Goal: Task Accomplishment & Management: Complete application form

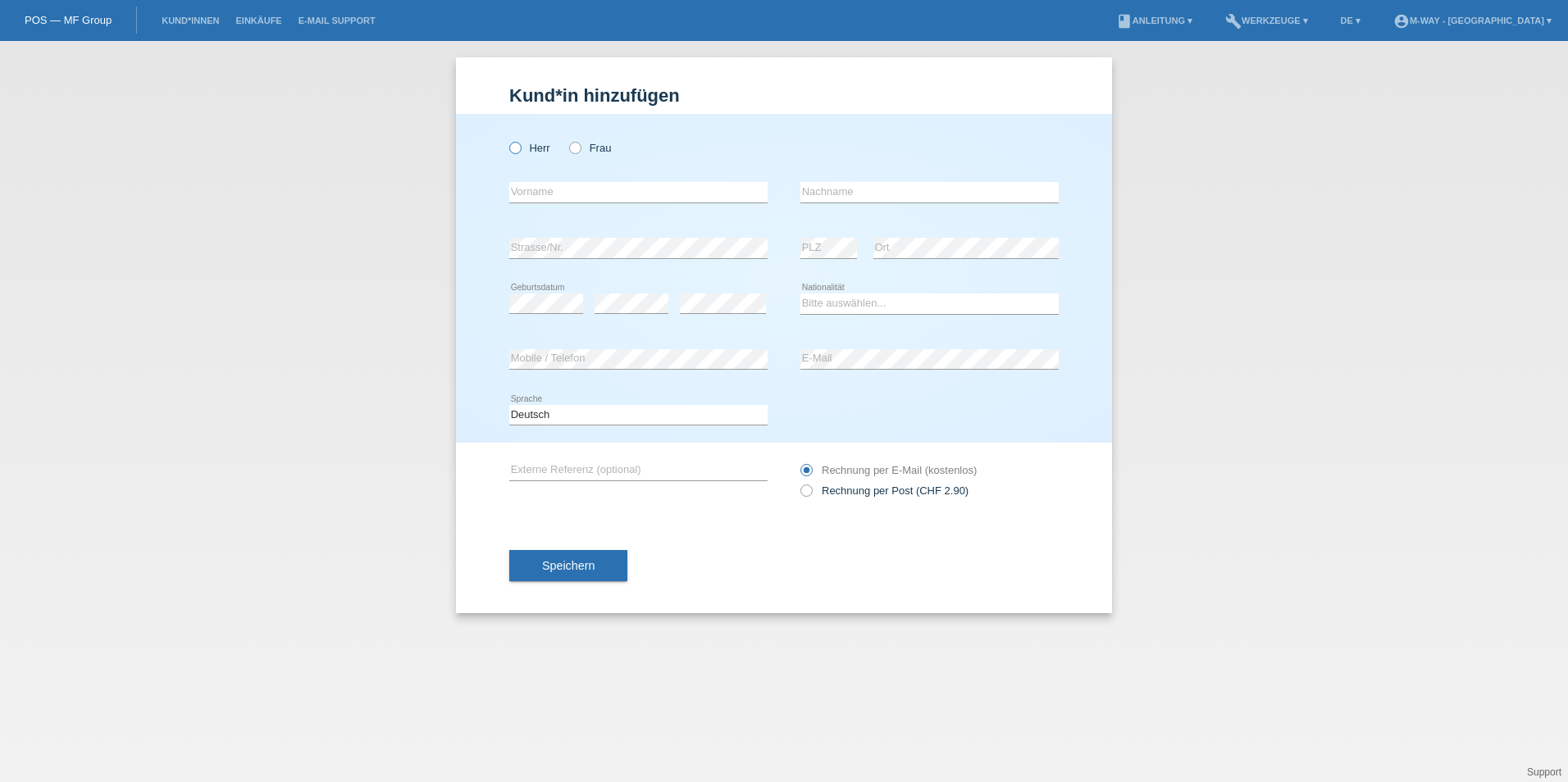
click at [507, 140] on icon at bounding box center [507, 140] width 0 height 0
click at [514, 147] on input "Herr" at bounding box center [514, 147] width 11 height 11
radio input "true"
click at [560, 195] on input "text" at bounding box center [638, 192] width 258 height 20
type input "[PERSON_NAME]"
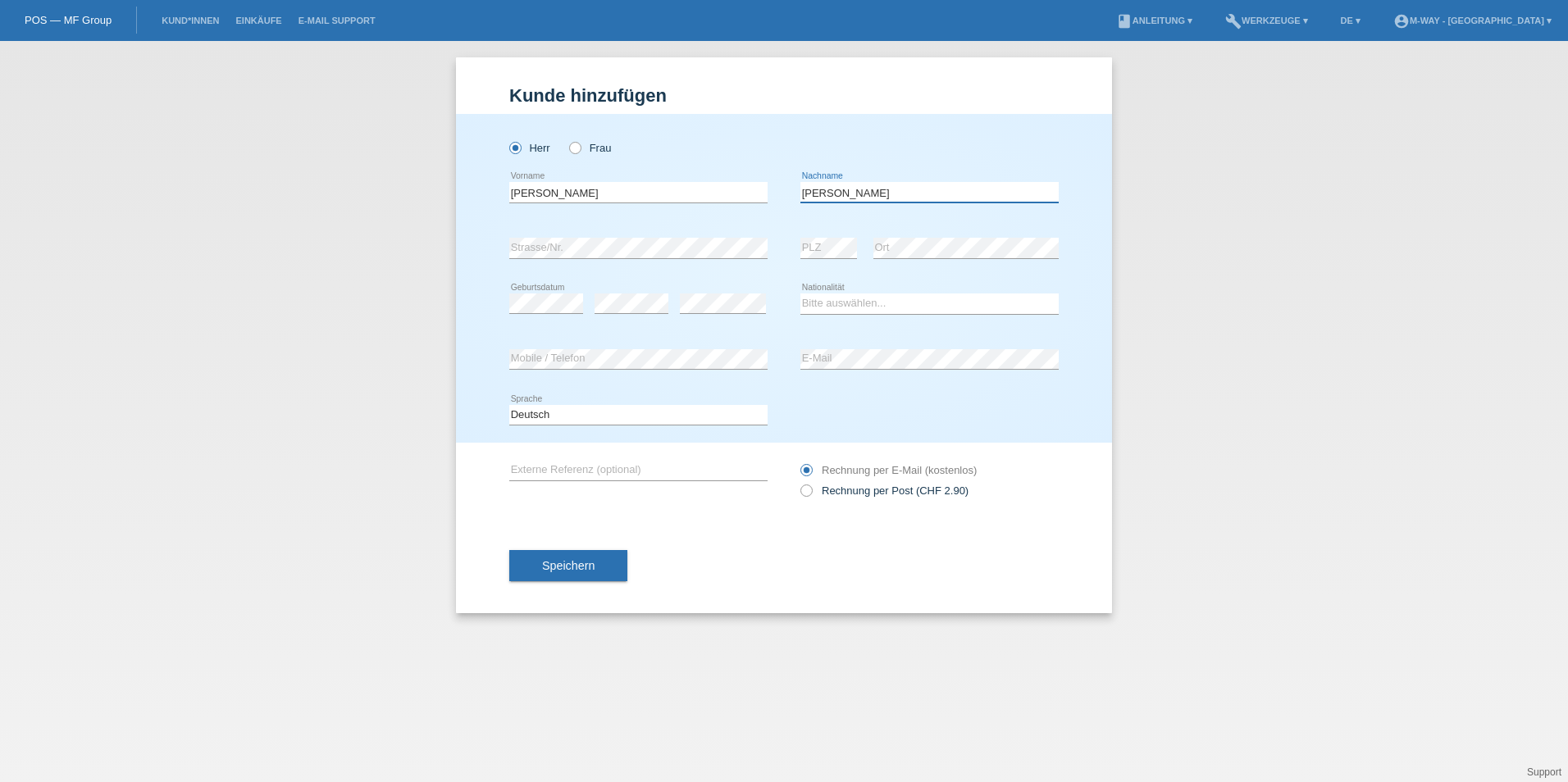
type input "[PERSON_NAME]"
click at [575, 200] on input "[PERSON_NAME]" at bounding box center [638, 192] width 258 height 20
type input "S"
type input "[PERSON_NAME]"
click at [848, 306] on select "Bitte auswählen... [GEOGRAPHIC_DATA] [GEOGRAPHIC_DATA] [GEOGRAPHIC_DATA] [GEOGR…" at bounding box center [930, 304] width 258 height 19
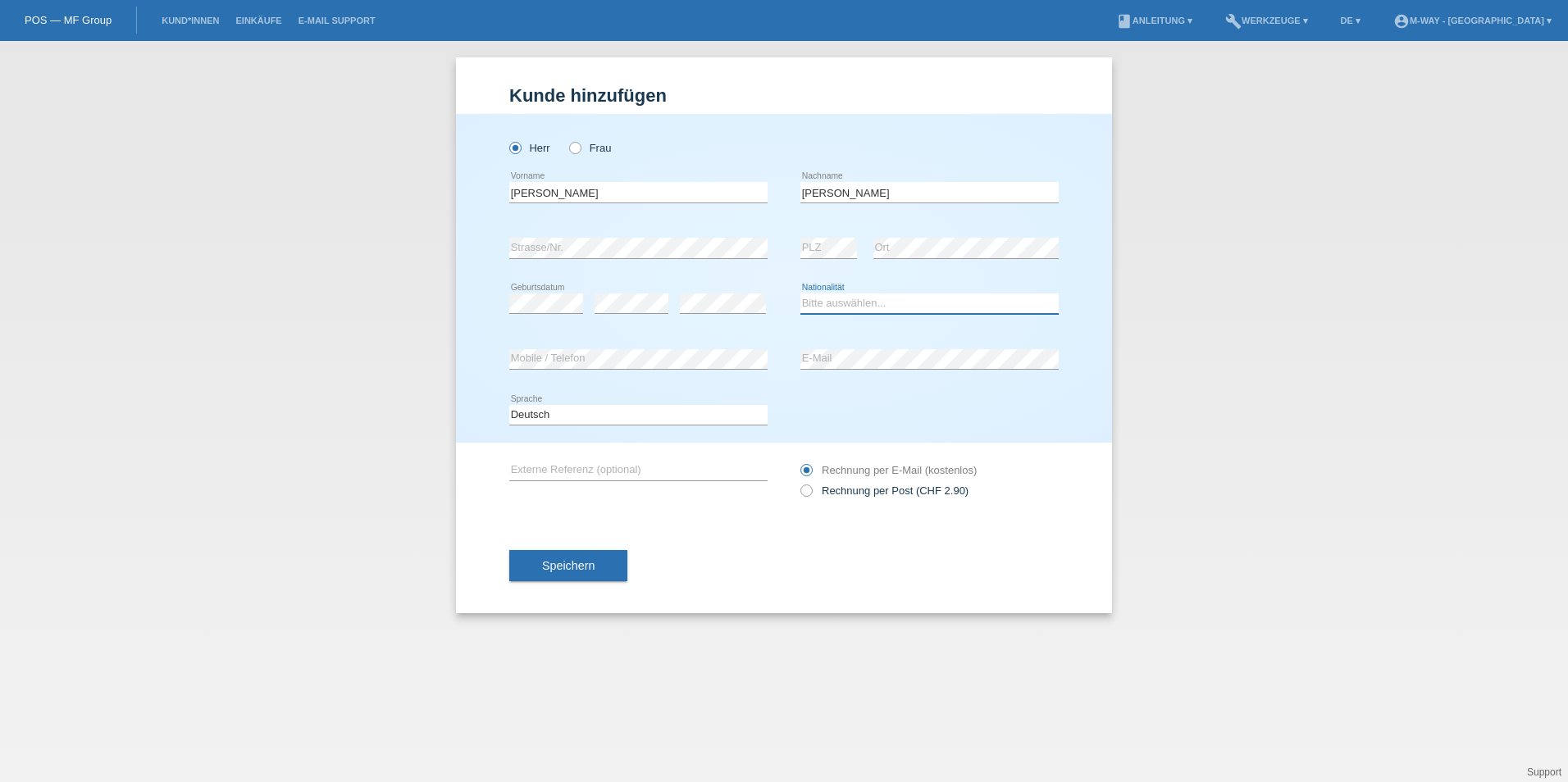
select select "FR"
click at [800, 294] on select "Bitte auswählen... [GEOGRAPHIC_DATA] [GEOGRAPHIC_DATA] [GEOGRAPHIC_DATA] [GEOGR…" at bounding box center [930, 304] width 258 height 19
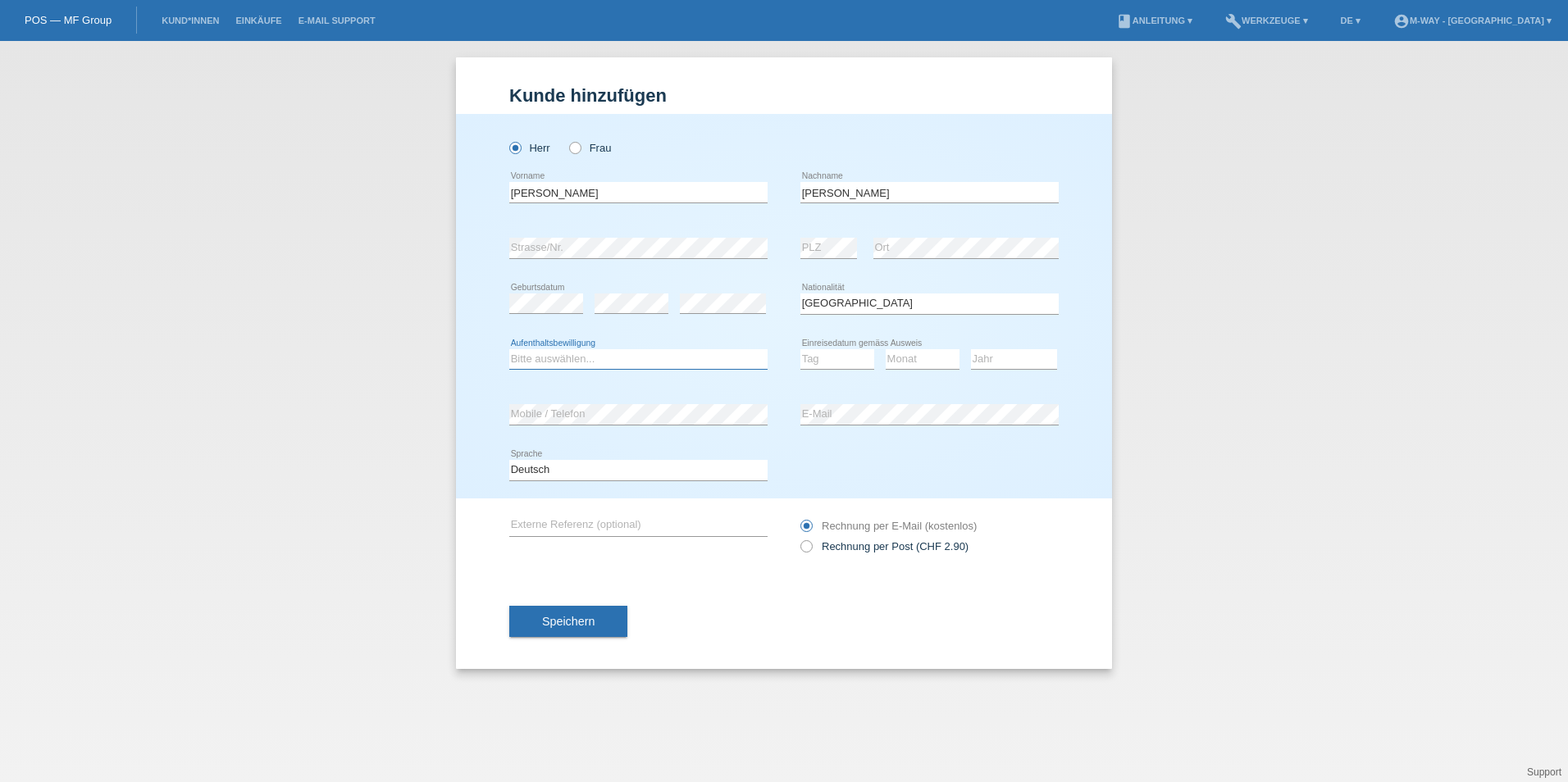
click at [701, 366] on select "Bitte auswählen... C B B - Flüchtlingsstatus Andere" at bounding box center [638, 359] width 258 height 19
select select "C"
click at [509, 349] on select "Bitte auswählen... C B B - Flüchtlingsstatus Andere" at bounding box center [638, 359] width 258 height 19
click at [847, 366] on select "Tag 01 02 03 04 05 06 07 08 09 10 11" at bounding box center [837, 359] width 74 height 19
click at [853, 355] on select "Tag 01 02 03 04 05 06 07 08 09 10 11" at bounding box center [837, 359] width 74 height 19
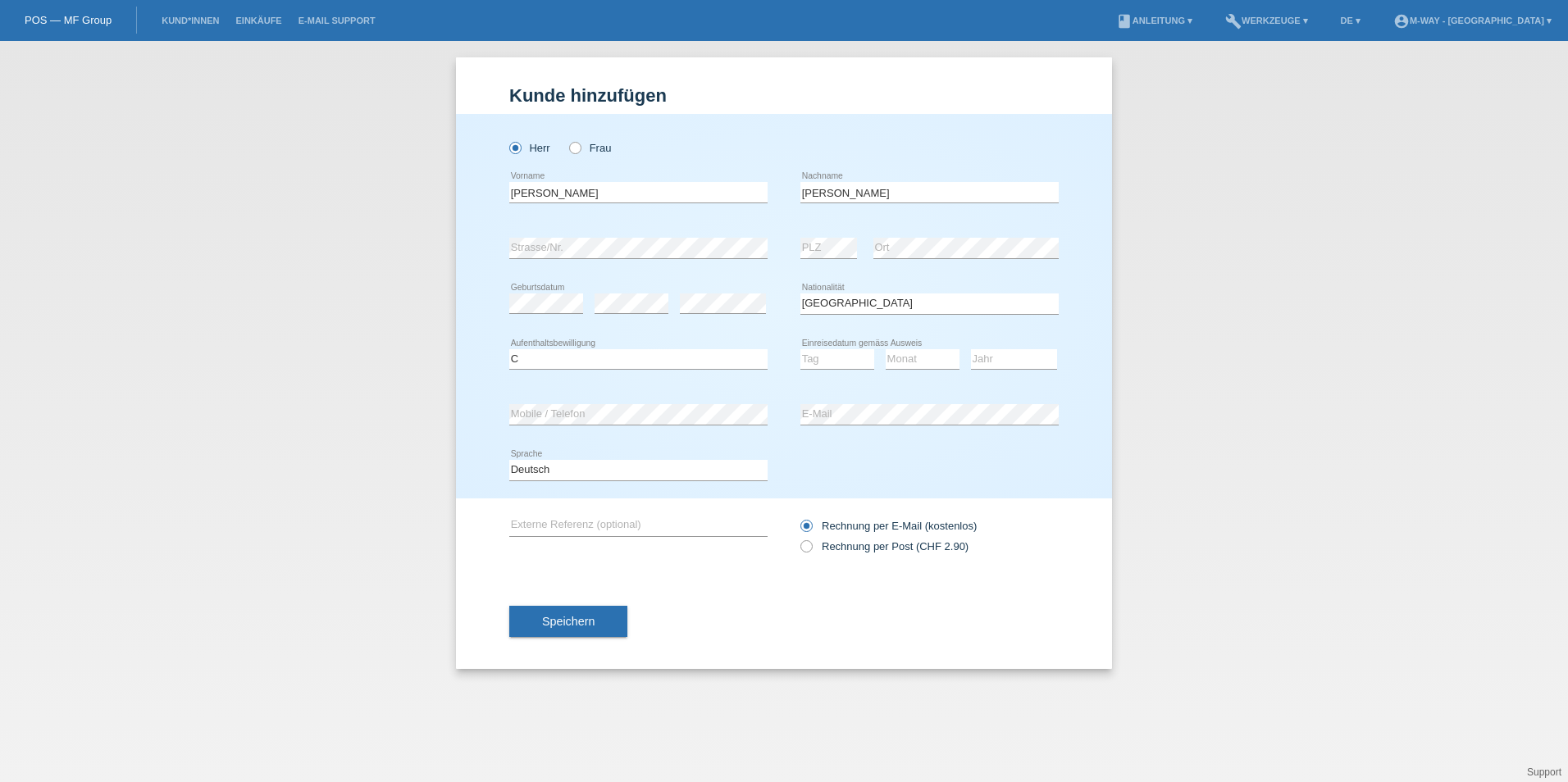
click at [851, 345] on div "Tag 01 02 03 04 05 06 07 08 09 10 11 12 13 14 15 16" at bounding box center [837, 360] width 74 height 56
click at [855, 365] on select "Tag 01 02 03 04 05 06 07 08 09 10 11" at bounding box center [837, 359] width 74 height 19
click at [980, 483] on div "Deutsch Français Italiano English error Sprache" at bounding box center [784, 471] width 550 height 56
